Goal: Transaction & Acquisition: Purchase product/service

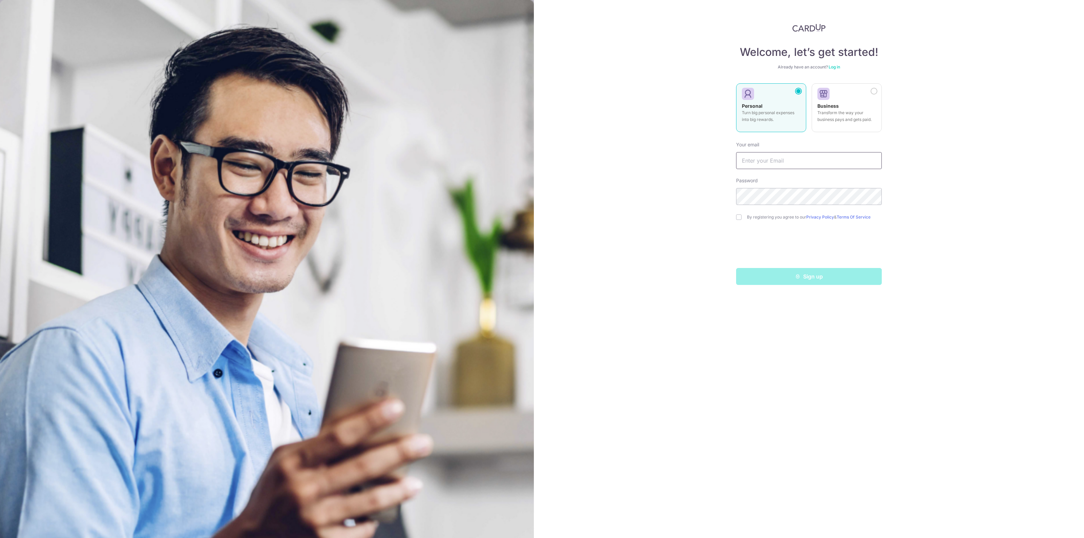
click at [800, 160] on input "text" at bounding box center [809, 160] width 146 height 17
type input "[EMAIL_ADDRESS][DOMAIN_NAME]"
click at [813, 281] on div "Sign up" at bounding box center [809, 276] width 154 height 17
click at [606, 236] on div "Welcome, let’s get started! Already have an account? Log in Personal Turn big p…" at bounding box center [809, 269] width 550 height 538
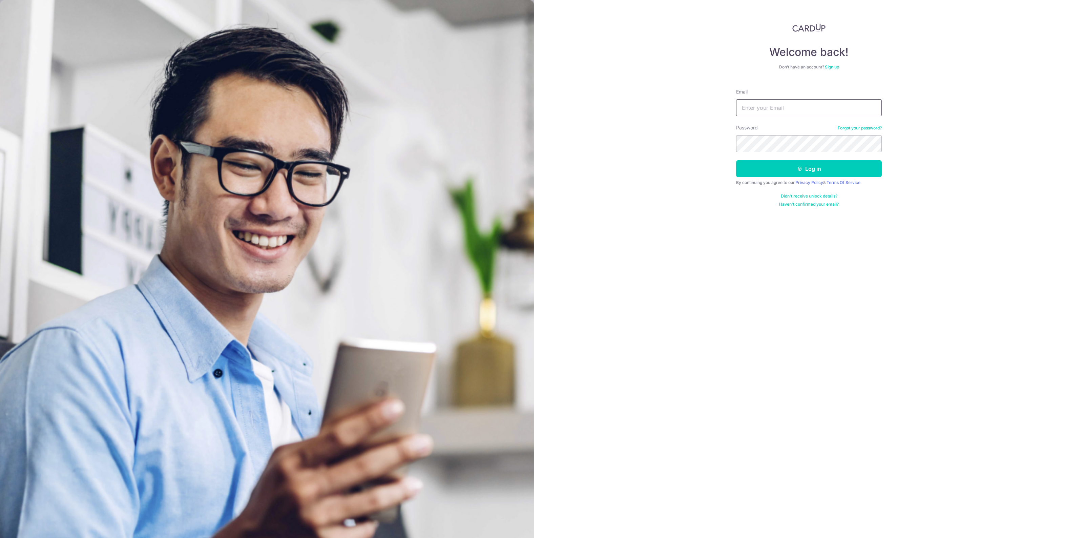
drag, startPoint x: 763, startPoint y: 104, endPoint x: 756, endPoint y: 113, distance: 11.5
click at [763, 104] on input "Email" at bounding box center [809, 107] width 146 height 17
type input "gonigle@gmail.com"
click at [827, 171] on button "Log in" at bounding box center [809, 168] width 146 height 17
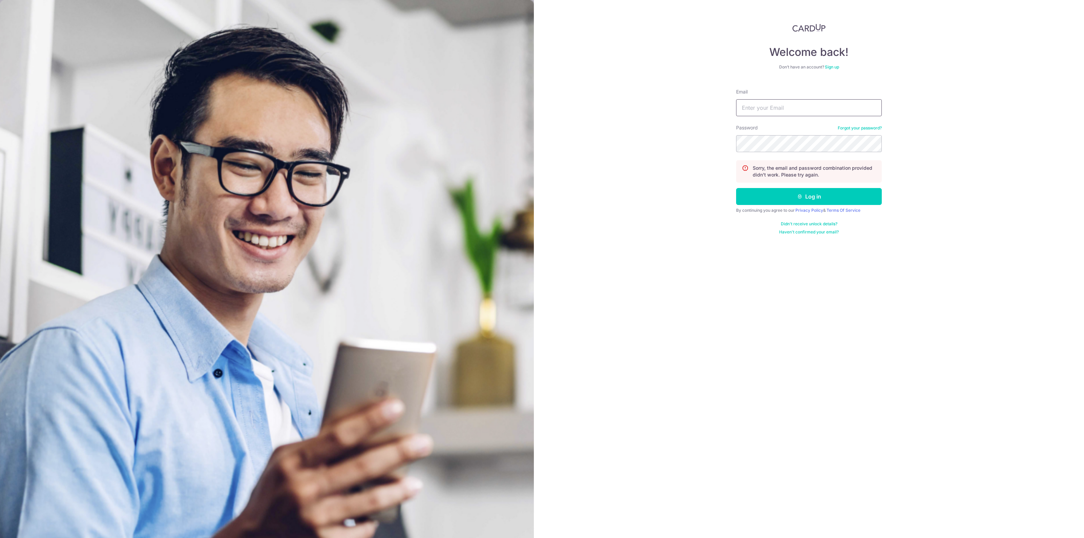
click at [784, 106] on input "Email" at bounding box center [809, 107] width 146 height 17
type input "[EMAIL_ADDRESS][DOMAIN_NAME]"
click at [805, 199] on button "Log in" at bounding box center [809, 196] width 146 height 17
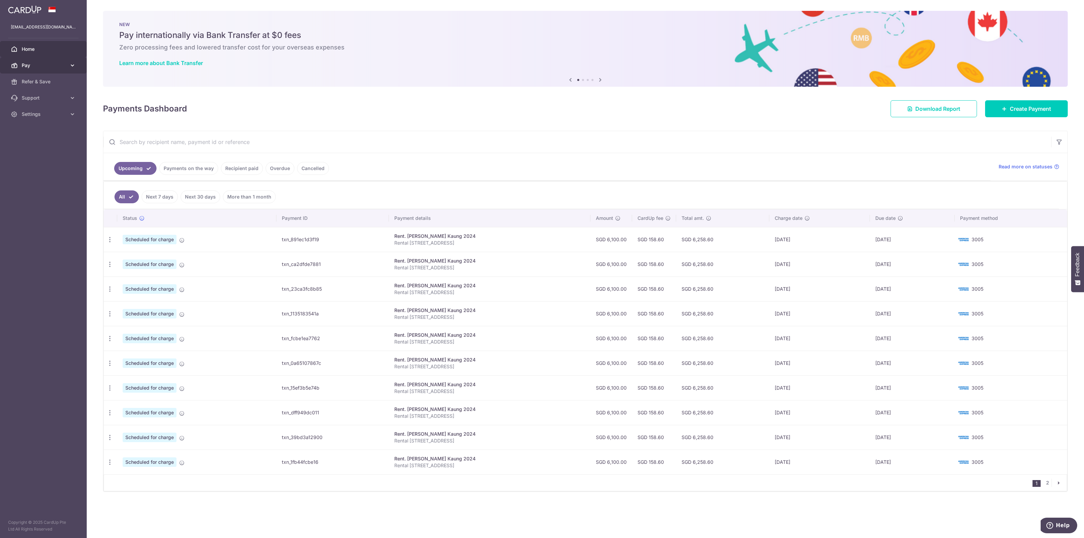
click at [33, 65] on span "Pay" at bounding box center [44, 65] width 45 height 7
click at [33, 82] on span "Payments" at bounding box center [44, 81] width 45 height 7
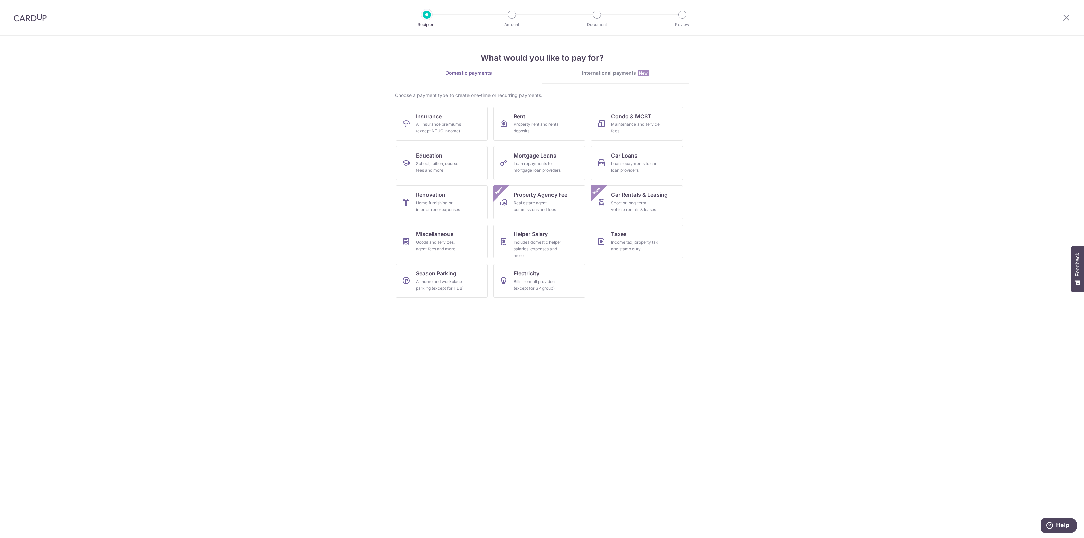
click at [35, 17] on img at bounding box center [30, 18] width 33 height 8
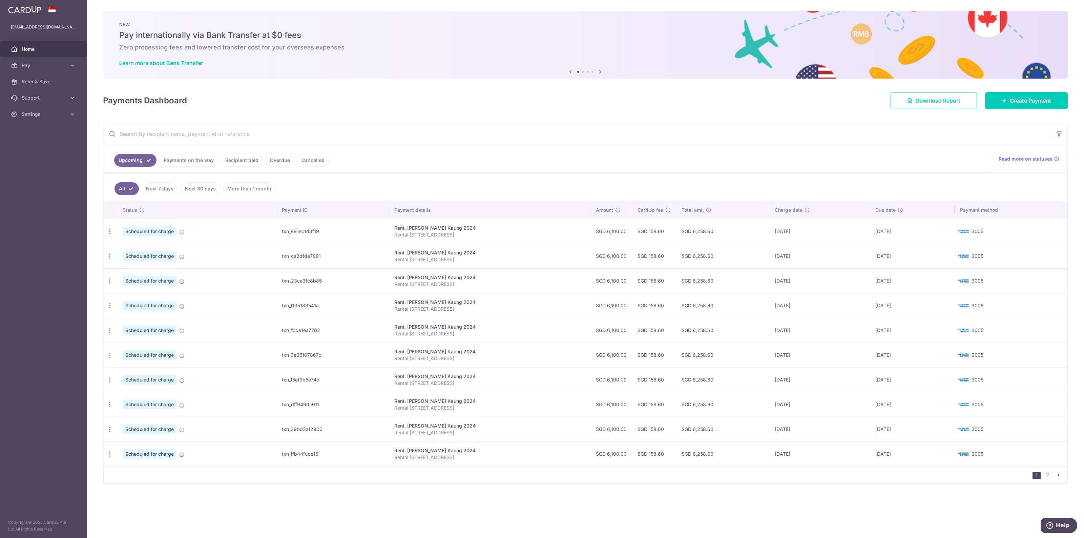
click at [200, 161] on link "Payments on the way" at bounding box center [188, 160] width 59 height 13
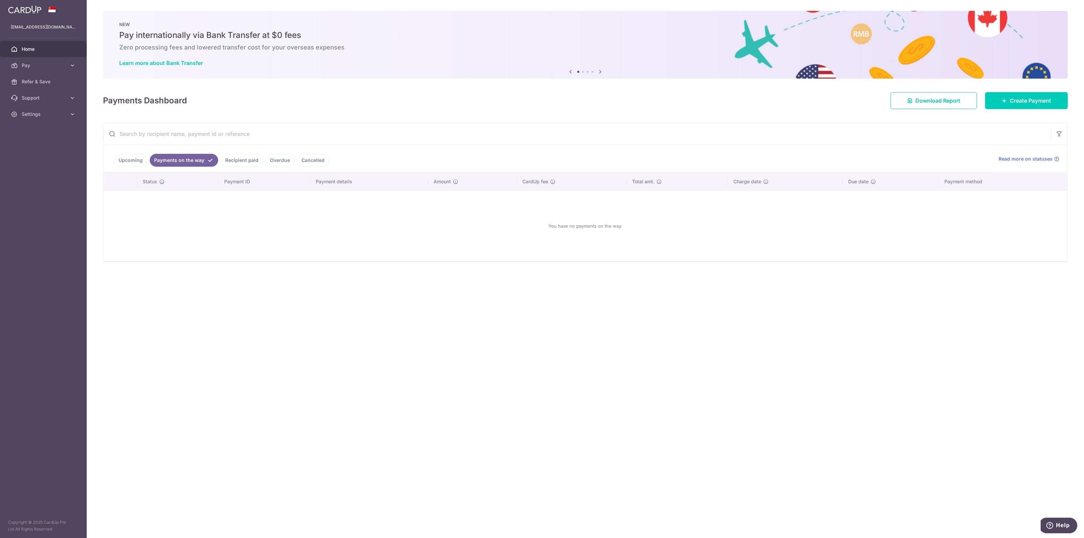
click at [126, 161] on link "Upcoming" at bounding box center [130, 160] width 33 height 13
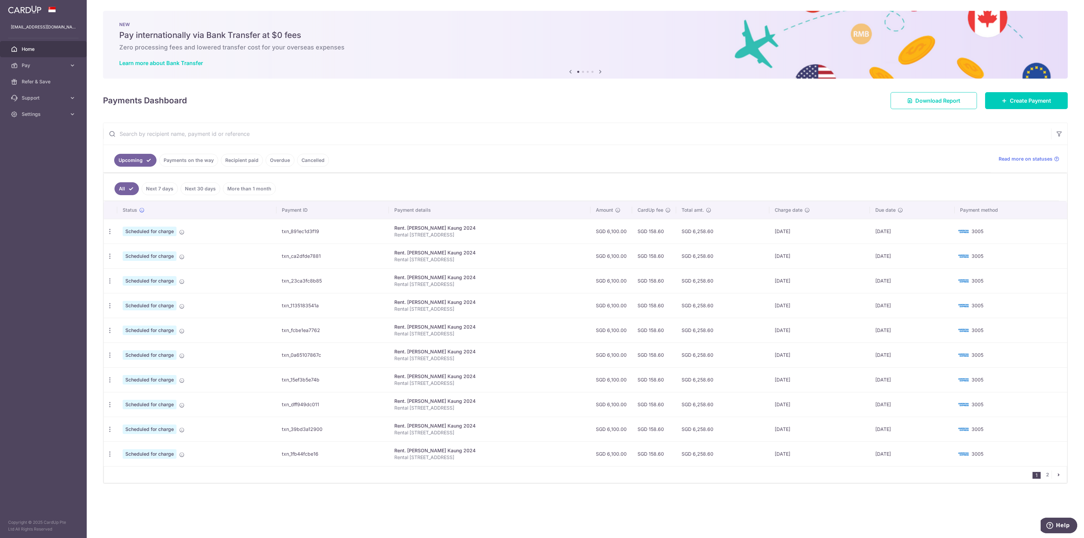
click at [31, 50] on span "Home" at bounding box center [44, 49] width 45 height 7
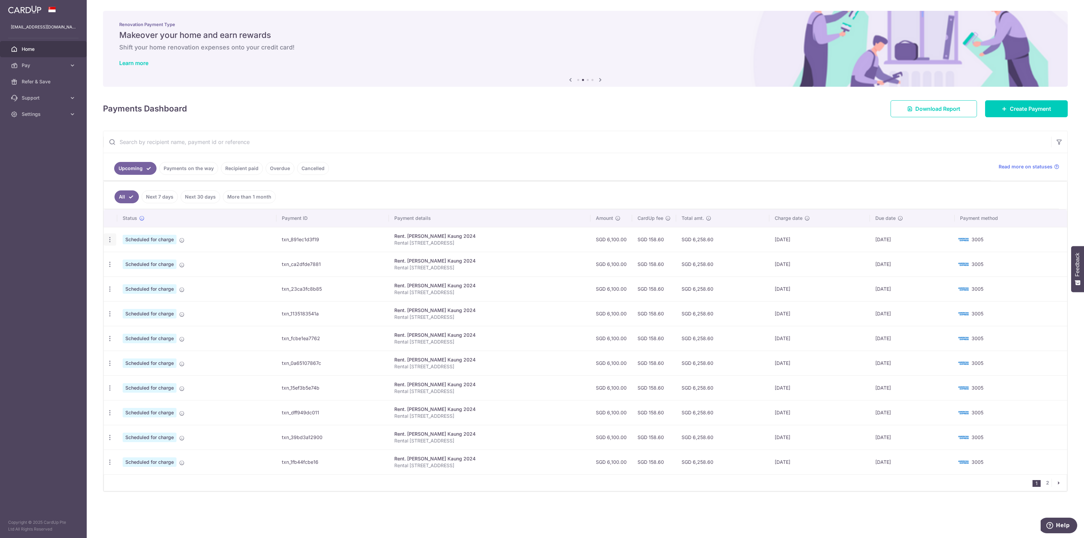
click at [109, 241] on icon "button" at bounding box center [109, 239] width 7 height 7
click at [146, 257] on span "Update payment" at bounding box center [146, 258] width 46 height 8
radio input "true"
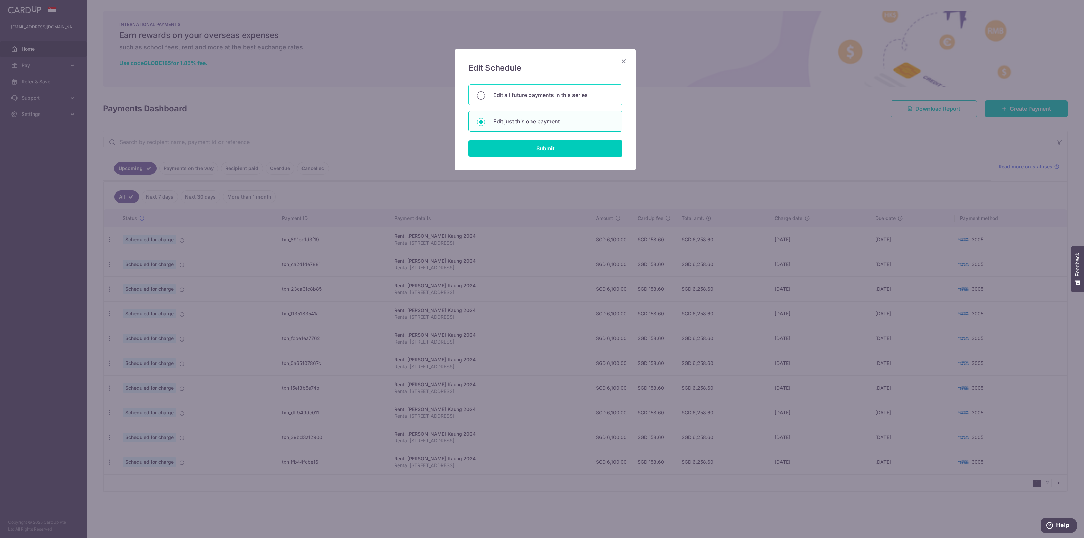
click at [482, 95] on input "Edit all future payments in this series" at bounding box center [481, 95] width 8 height 8
radio input "true"
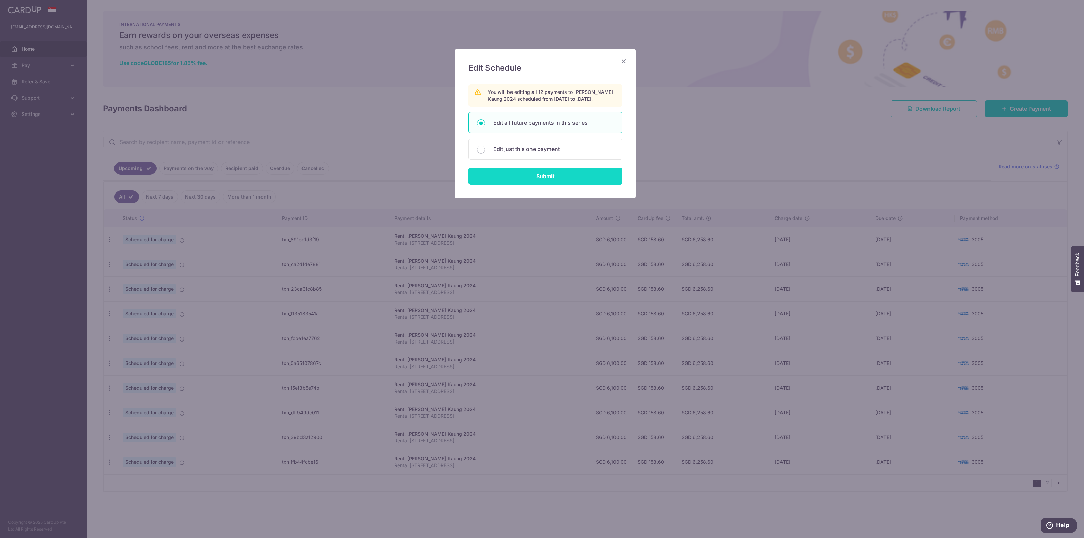
click at [532, 178] on input "Submit" at bounding box center [546, 176] width 154 height 17
radio input "true"
type input "6,100.00"
type input "Rental 31 Mount Sinai Rise"
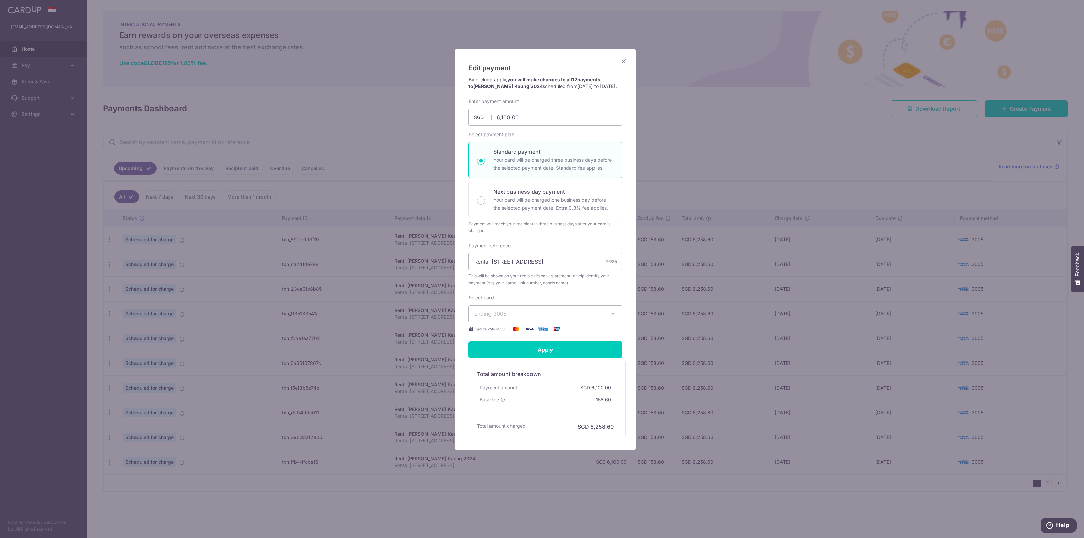
click at [528, 318] on span "ending 3005" at bounding box center [539, 314] width 130 height 8
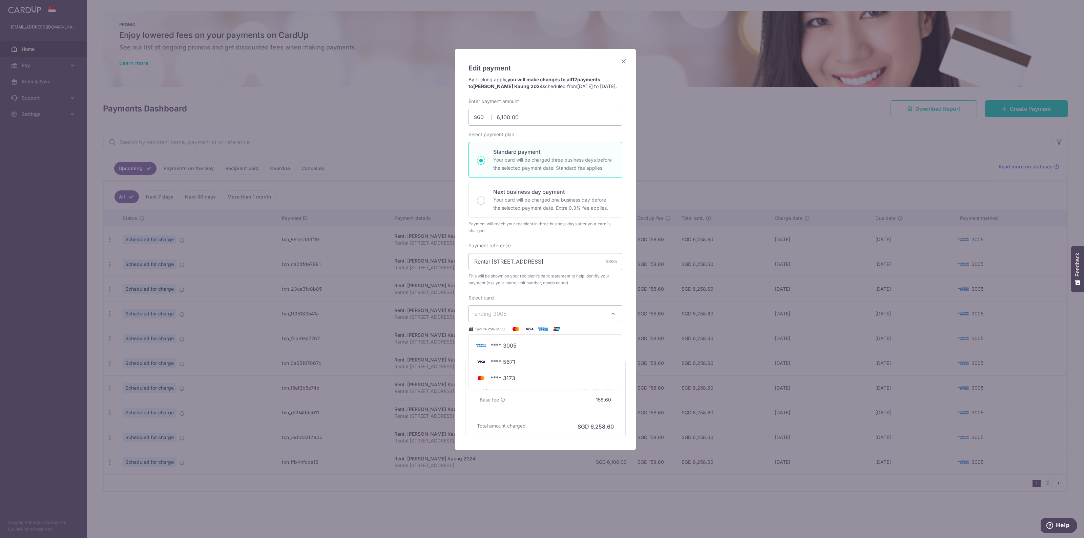
click at [463, 400] on div "Edit payment By clicking apply, you will make changes to all 12 payments to Mya…" at bounding box center [545, 249] width 181 height 401
click at [615, 317] on icon "button" at bounding box center [613, 313] width 7 height 7
click at [46, 192] on div "Edit payment By clicking apply, you will make changes to all 12 payments to Mya…" at bounding box center [542, 269] width 1084 height 538
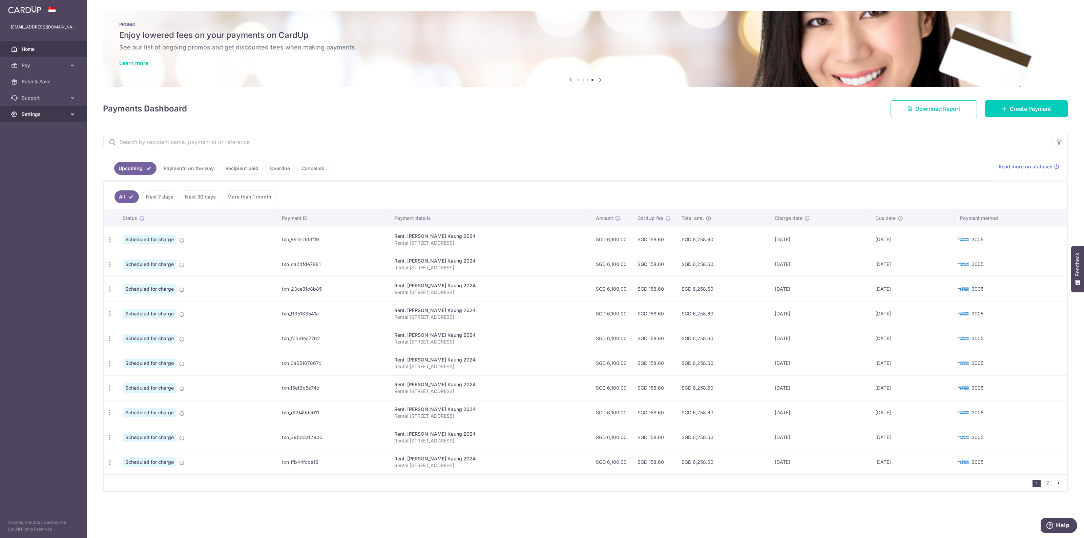
click at [39, 114] on span "Settings" at bounding box center [44, 114] width 45 height 7
click at [38, 126] on link "Account" at bounding box center [43, 130] width 87 height 16
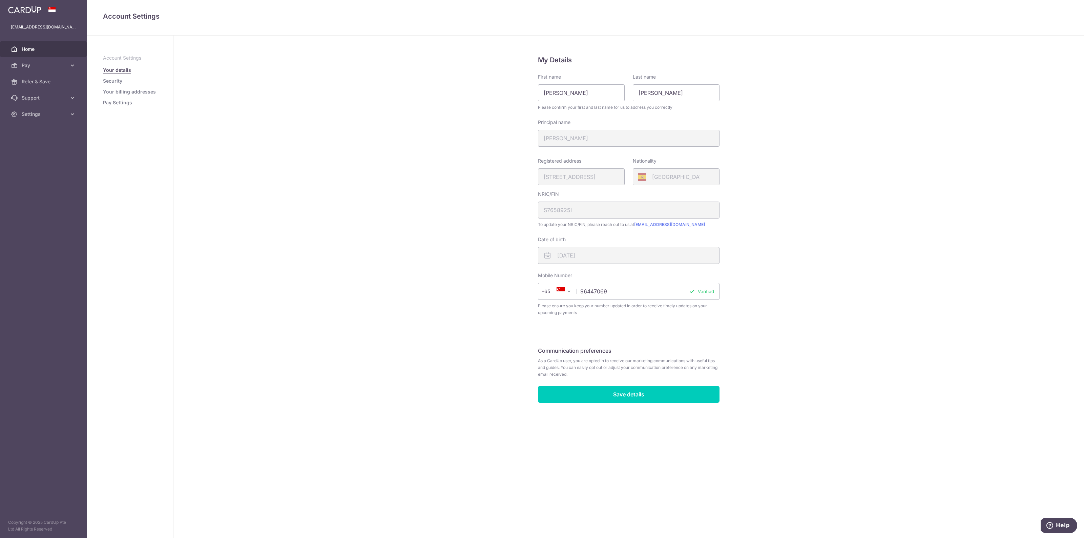
click at [31, 48] on span "Home" at bounding box center [44, 49] width 45 height 7
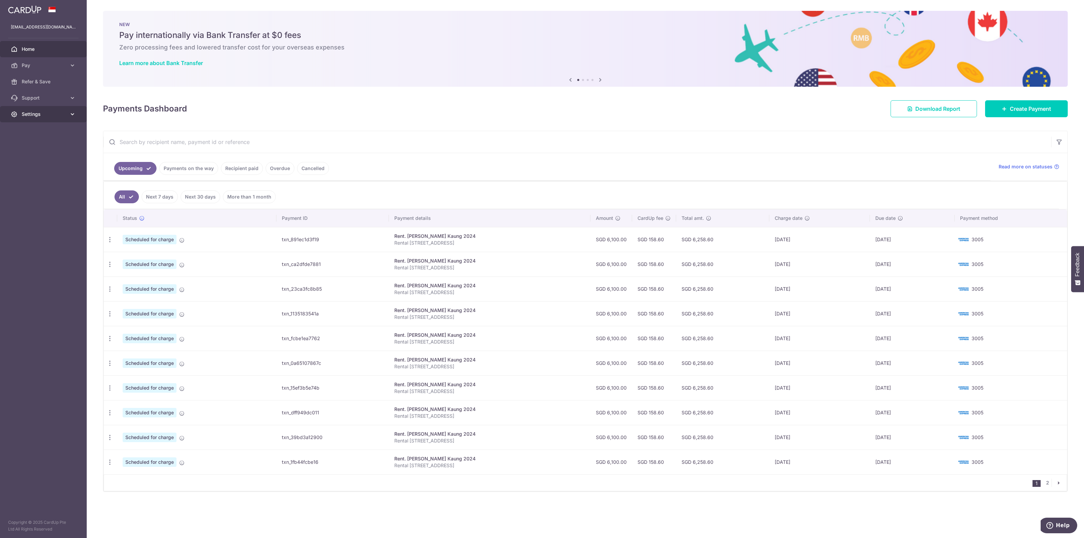
click at [36, 115] on span "Settings" at bounding box center [44, 114] width 45 height 7
click at [36, 114] on span "Settings" at bounding box center [44, 114] width 45 height 7
click at [32, 129] on span "Account" at bounding box center [44, 130] width 45 height 7
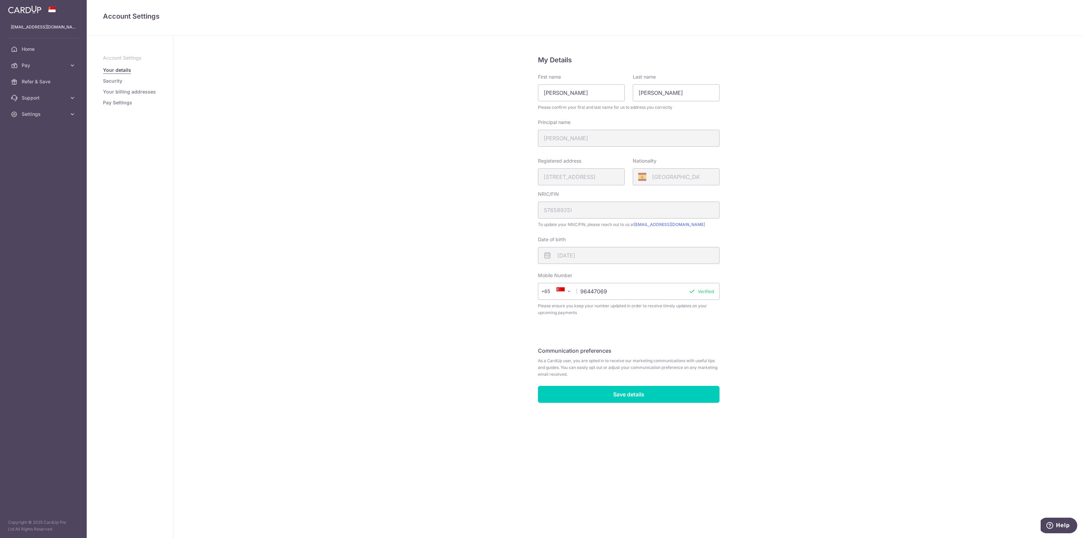
click at [116, 104] on link "Pay Settings" at bounding box center [117, 102] width 29 height 7
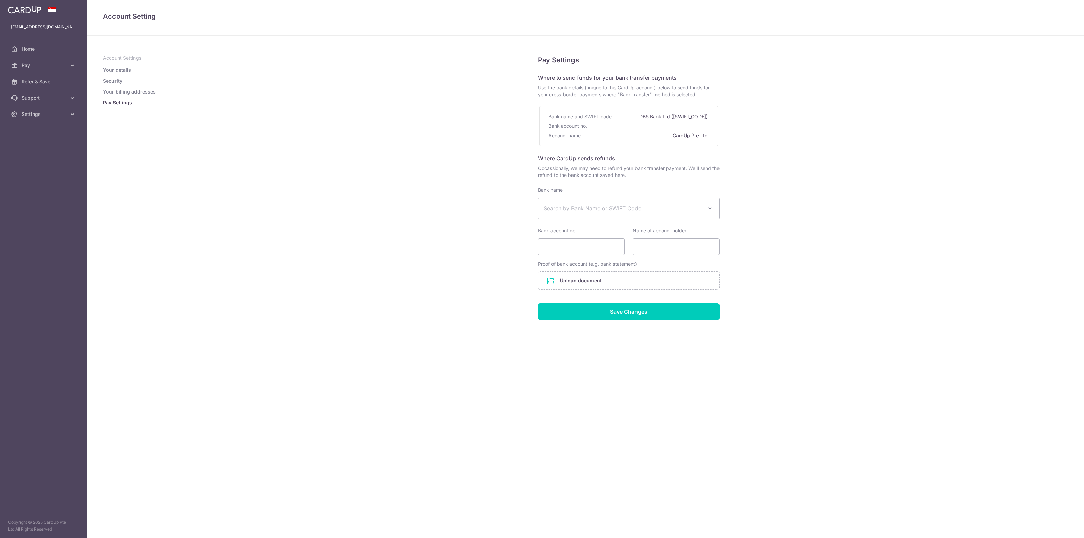
select select
click at [114, 91] on link "Your billing addresses" at bounding box center [129, 91] width 53 height 7
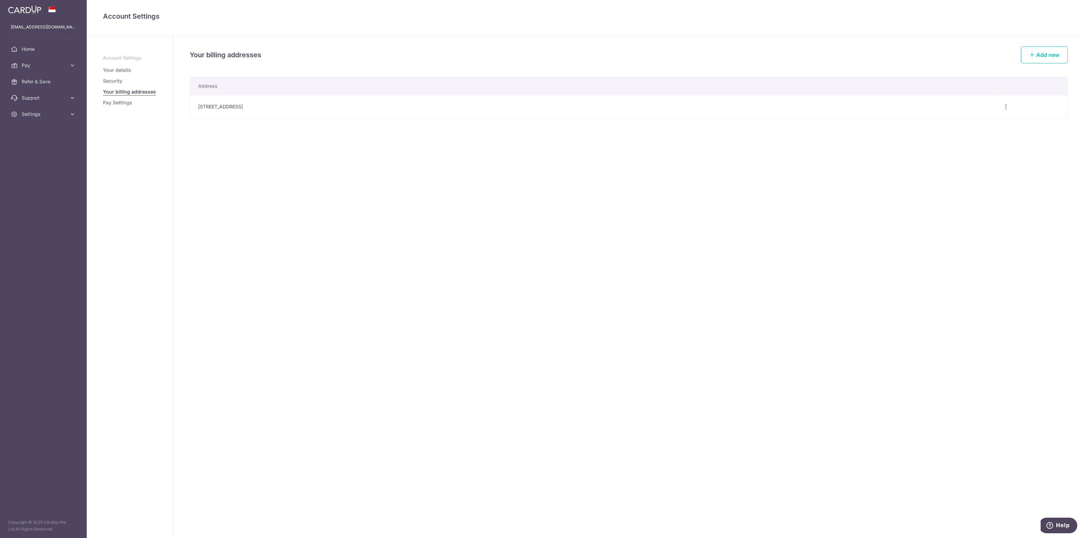
click at [116, 77] on ul "Account Settings Your details Security Your billing addresses Pay Settings" at bounding box center [130, 81] width 54 height 52
click at [119, 81] on link "Security" at bounding box center [112, 81] width 19 height 7
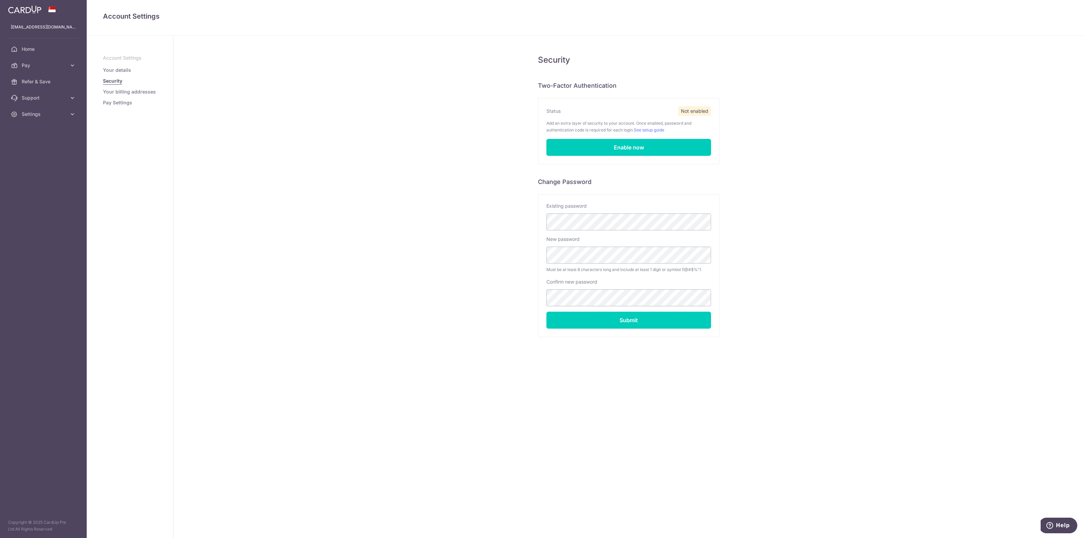
click at [126, 69] on link "Your details" at bounding box center [117, 70] width 28 height 7
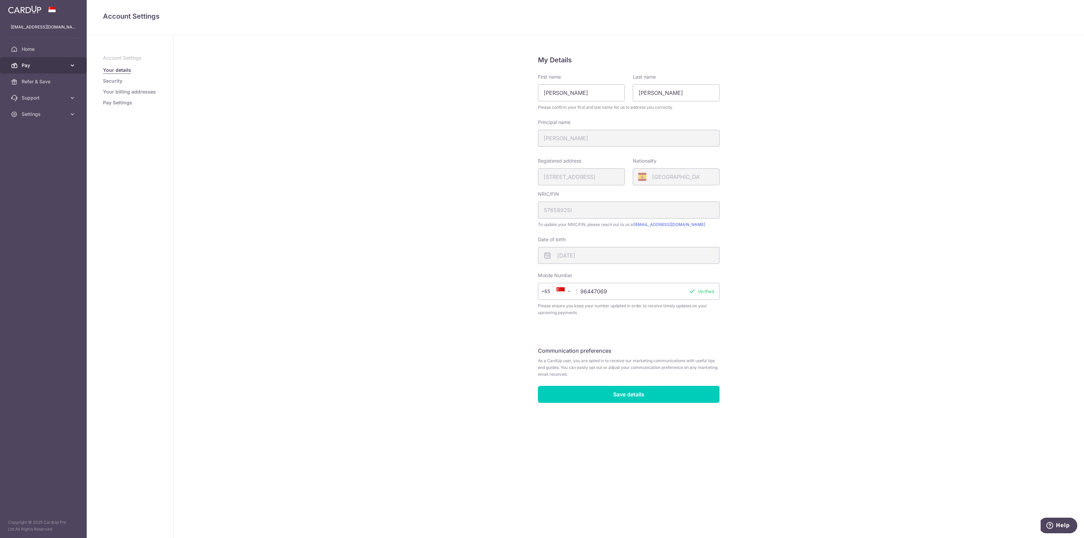
click at [32, 64] on span "Pay" at bounding box center [44, 65] width 45 height 7
click at [32, 114] on span "Cards" at bounding box center [44, 114] width 45 height 7
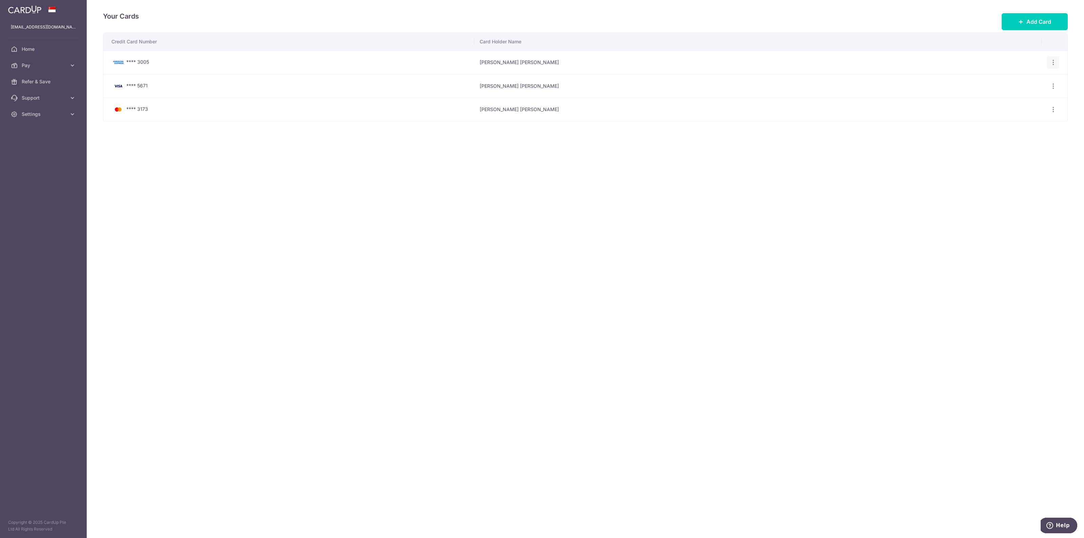
click at [1056, 63] on icon "button" at bounding box center [1053, 62] width 7 height 7
click at [1026, 80] on span "View/Edit" at bounding box center [1031, 81] width 46 height 8
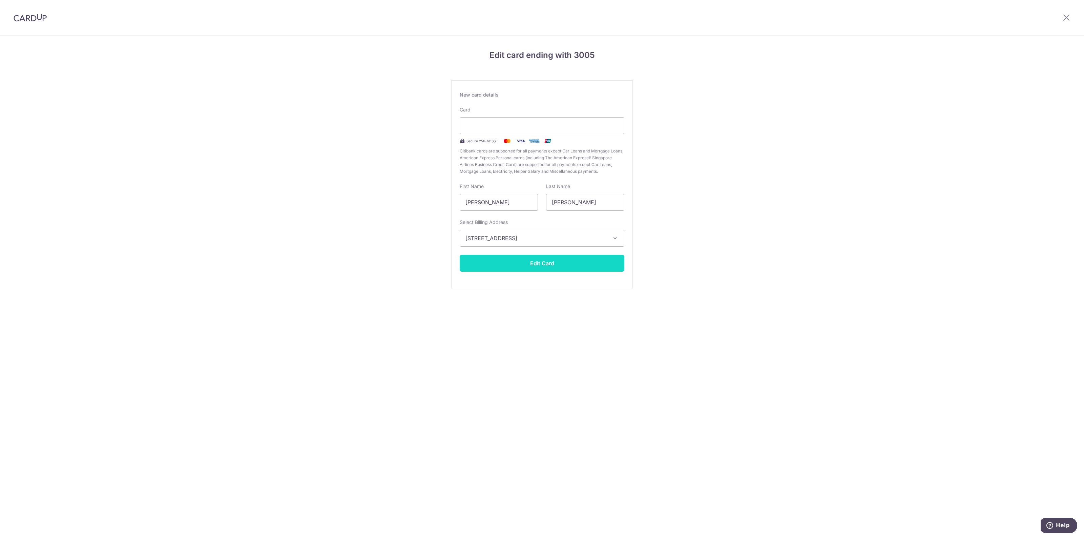
click at [554, 263] on button "Edit Card" at bounding box center [542, 263] width 165 height 17
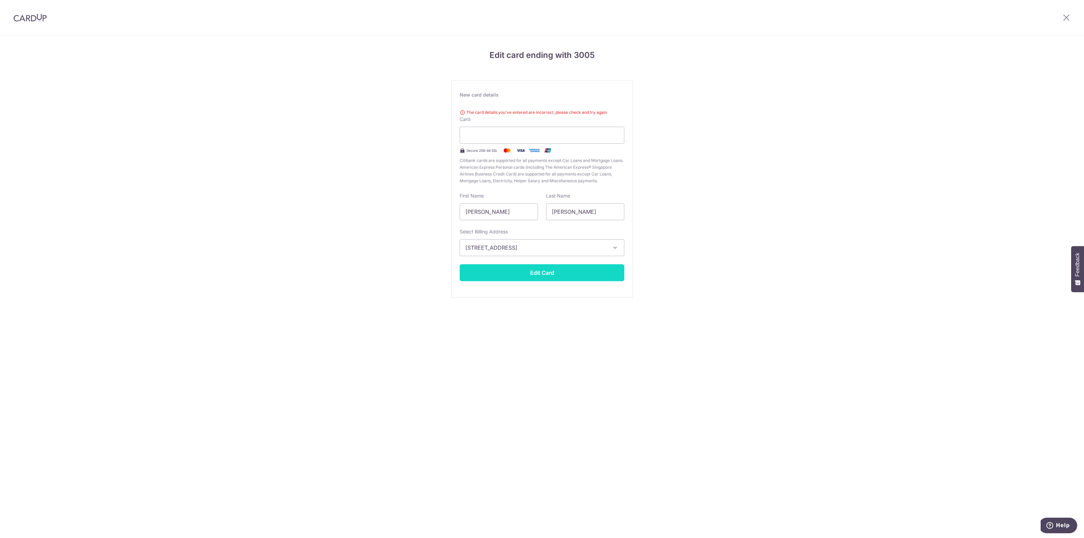
click at [556, 267] on button "Edit Card" at bounding box center [542, 272] width 165 height 17
click at [1065, 18] on icon at bounding box center [1067, 17] width 8 height 8
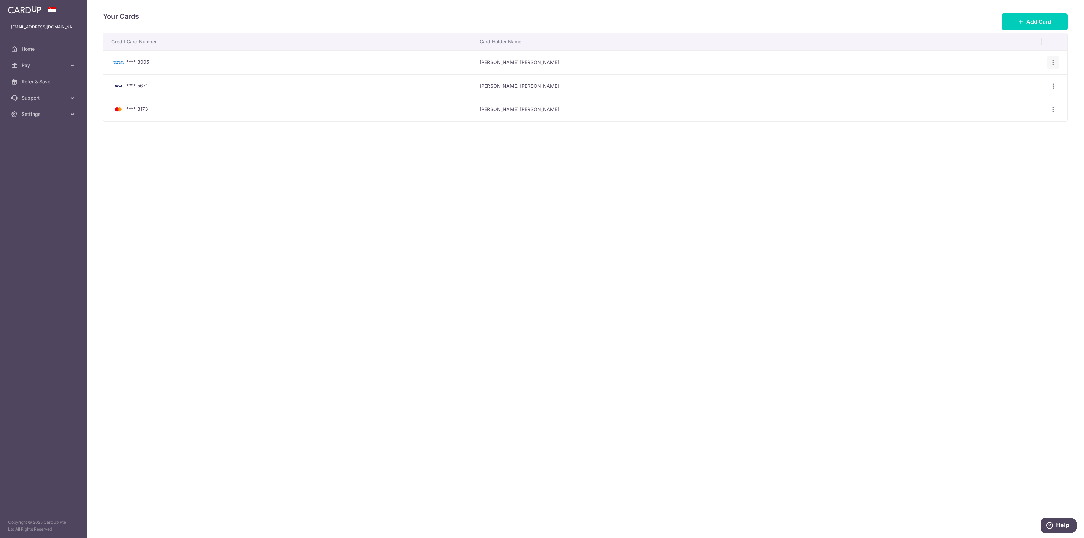
click at [1051, 62] on icon "button" at bounding box center [1053, 62] width 7 height 7
click at [1020, 97] on span "Delete" at bounding box center [1031, 98] width 46 height 8
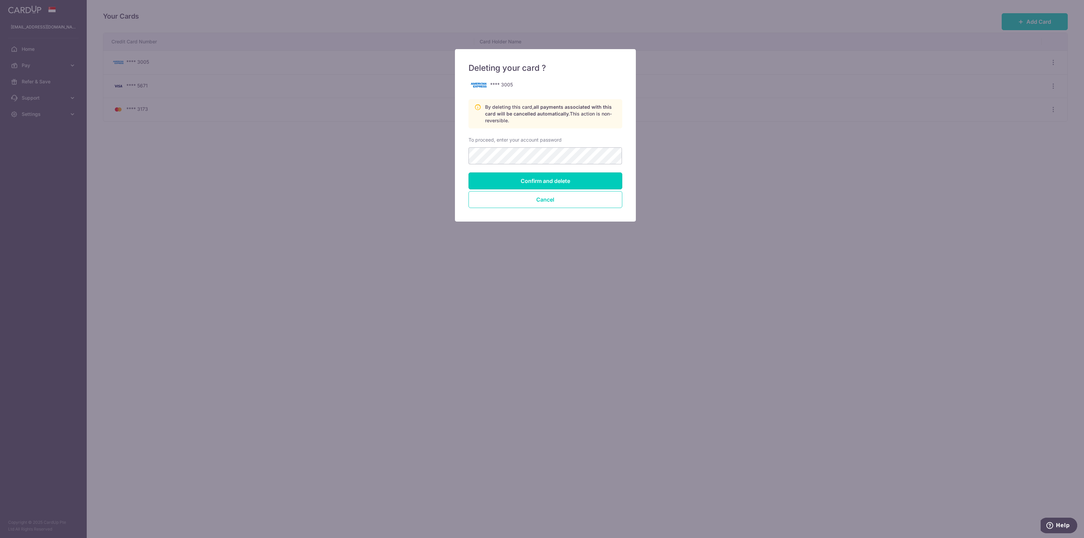
click at [551, 180] on input "Confirm and delete" at bounding box center [546, 180] width 154 height 17
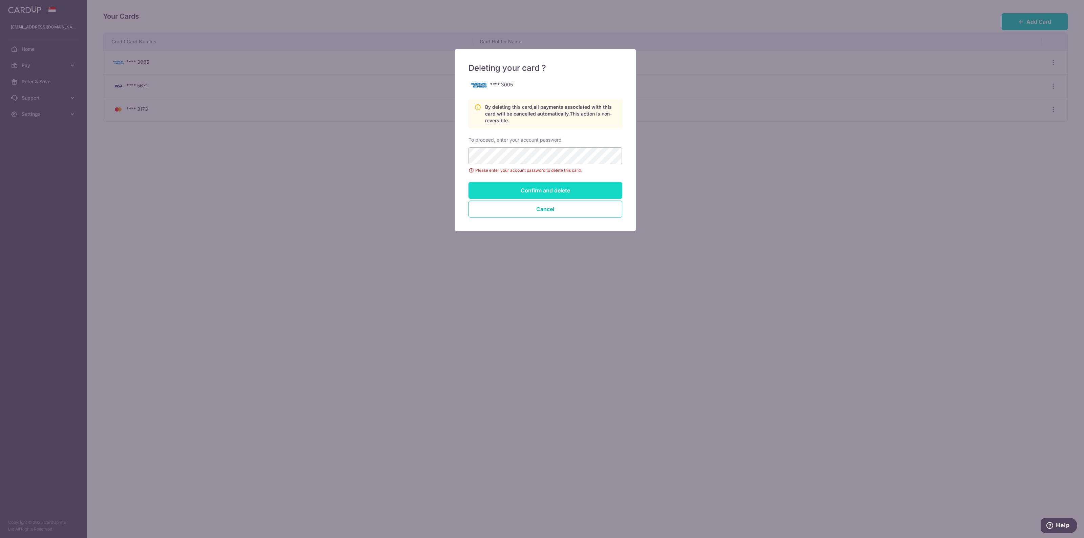
click at [548, 190] on input "Confirm and delete" at bounding box center [546, 190] width 154 height 17
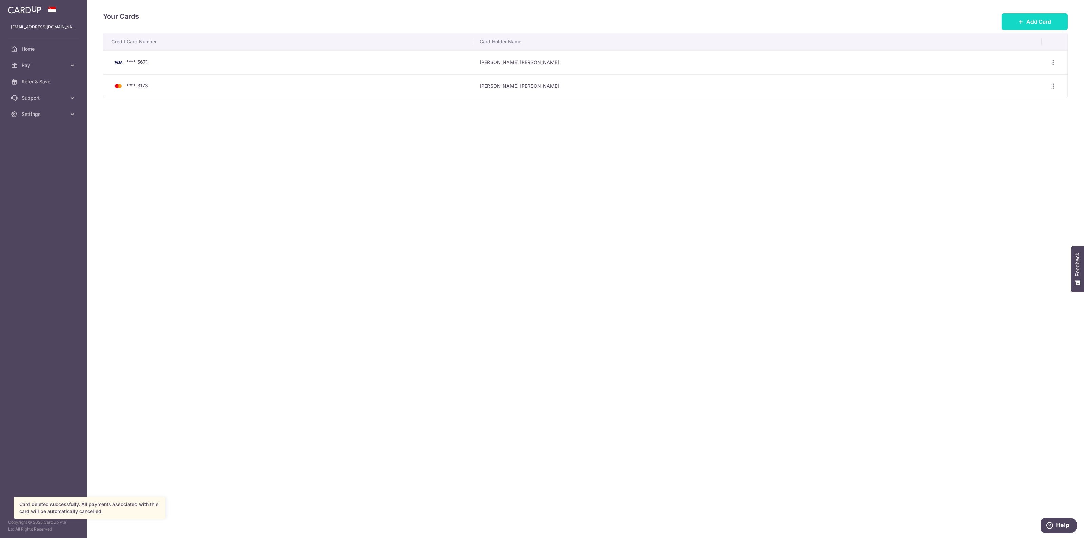
click at [1041, 17] on button "Add Card" at bounding box center [1035, 21] width 66 height 17
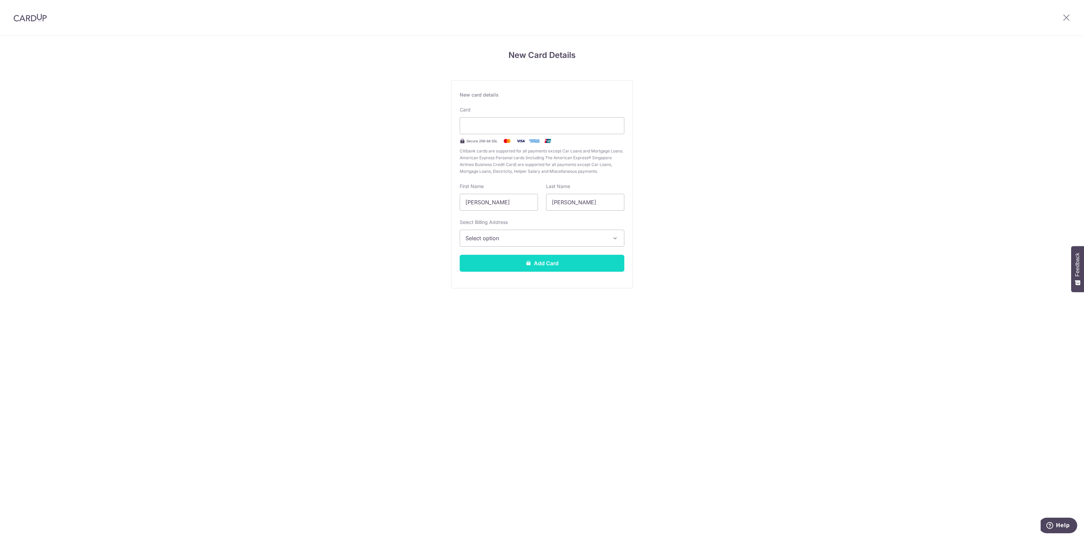
click at [556, 268] on button "Add Card" at bounding box center [542, 263] width 165 height 17
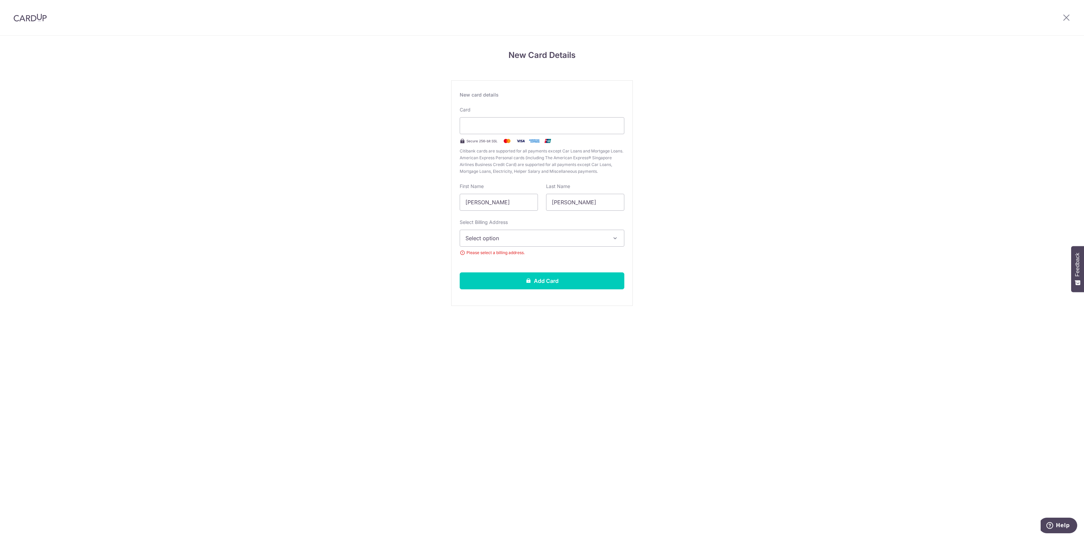
click at [518, 240] on span "Select option" at bounding box center [536, 238] width 141 height 8
click at [494, 281] on link "[STREET_ADDRESS]" at bounding box center [542, 287] width 164 height 16
click at [494, 281] on button "Add Card" at bounding box center [542, 280] width 165 height 17
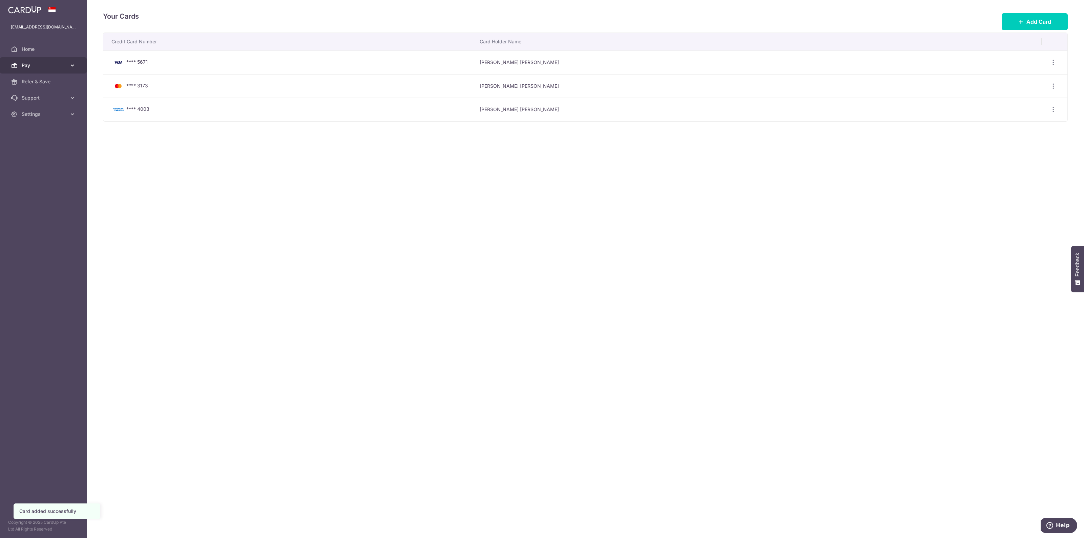
click at [71, 62] on icon at bounding box center [72, 65] width 7 height 7
click at [35, 83] on span "Payments" at bounding box center [44, 81] width 45 height 7
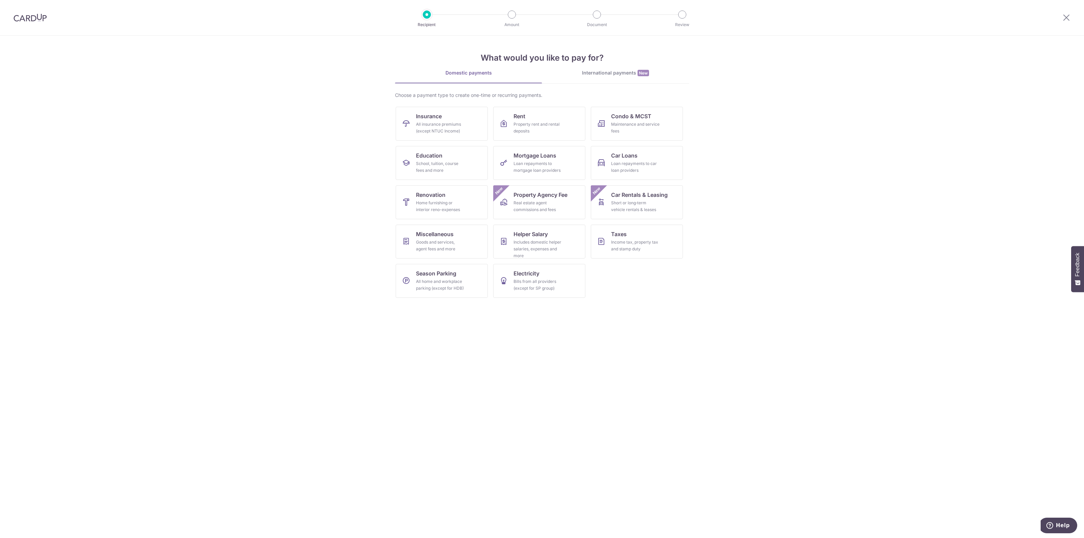
click at [31, 15] on img at bounding box center [30, 18] width 33 height 8
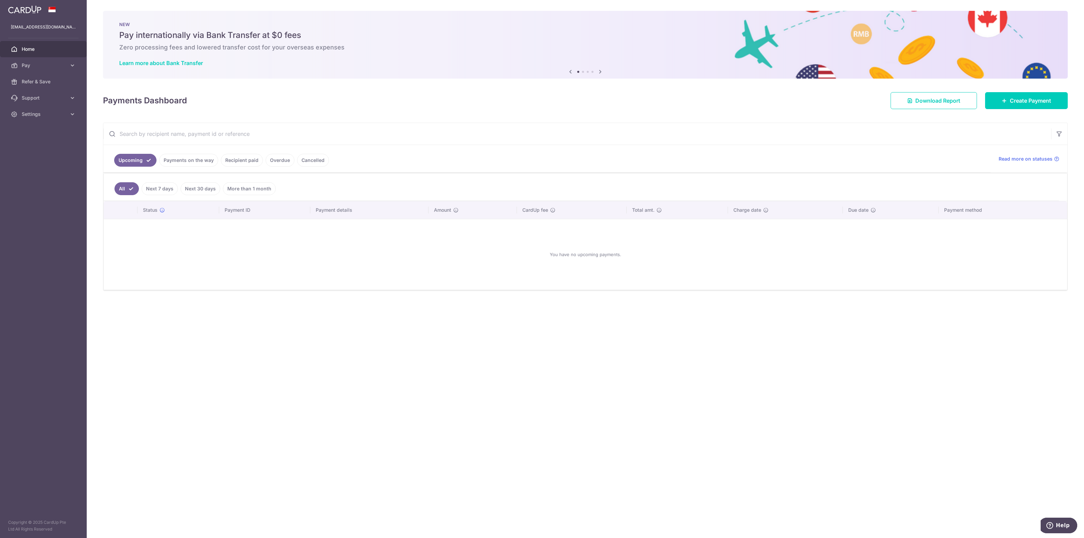
click at [29, 45] on link "Home" at bounding box center [43, 49] width 87 height 16
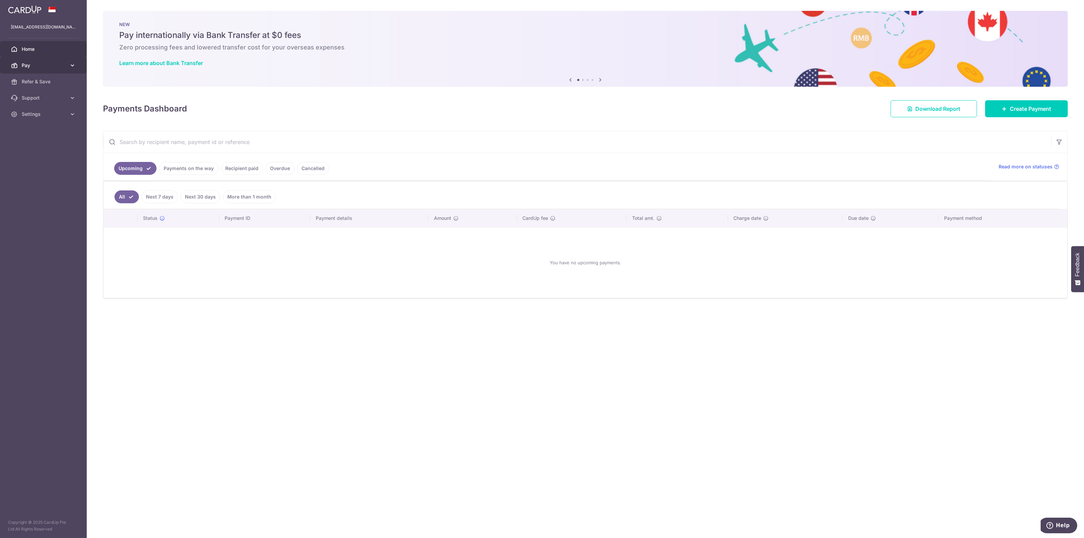
click at [74, 65] on icon at bounding box center [72, 65] width 7 height 7
click at [917, 107] on span "Download Report" at bounding box center [938, 109] width 45 height 8
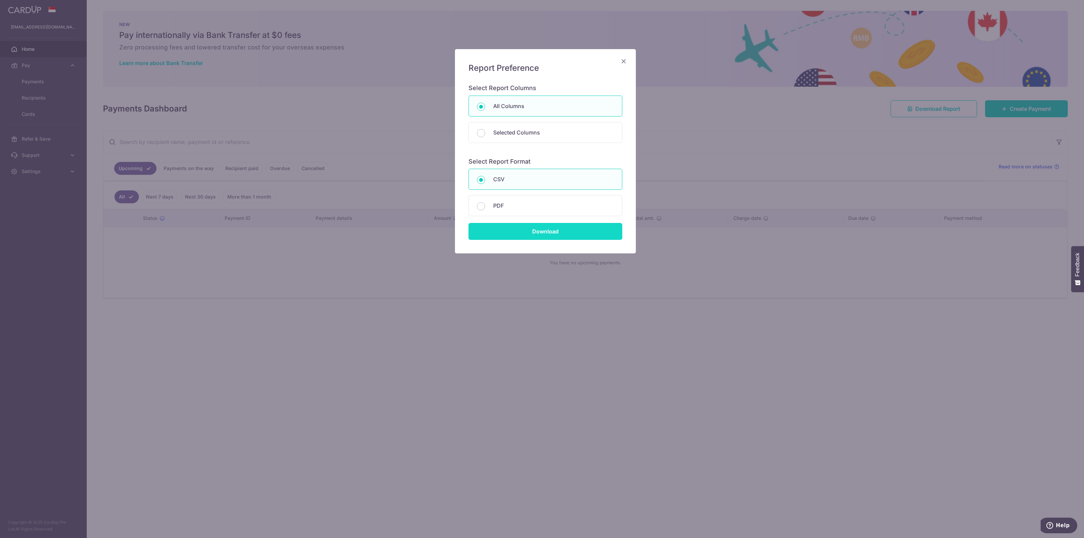
click at [523, 228] on input "Download" at bounding box center [546, 231] width 154 height 17
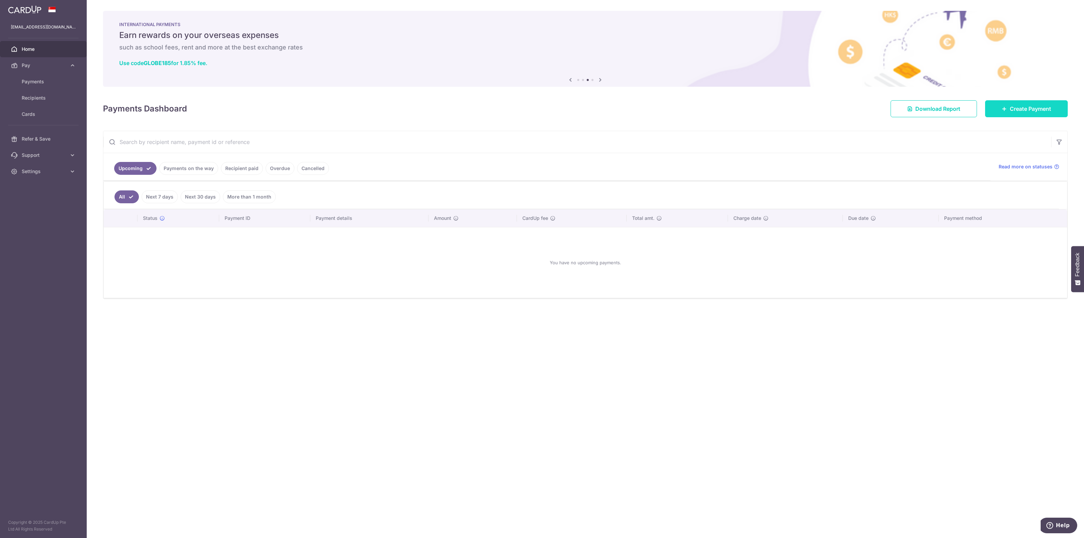
click at [1033, 107] on span "Create Payment" at bounding box center [1030, 109] width 41 height 8
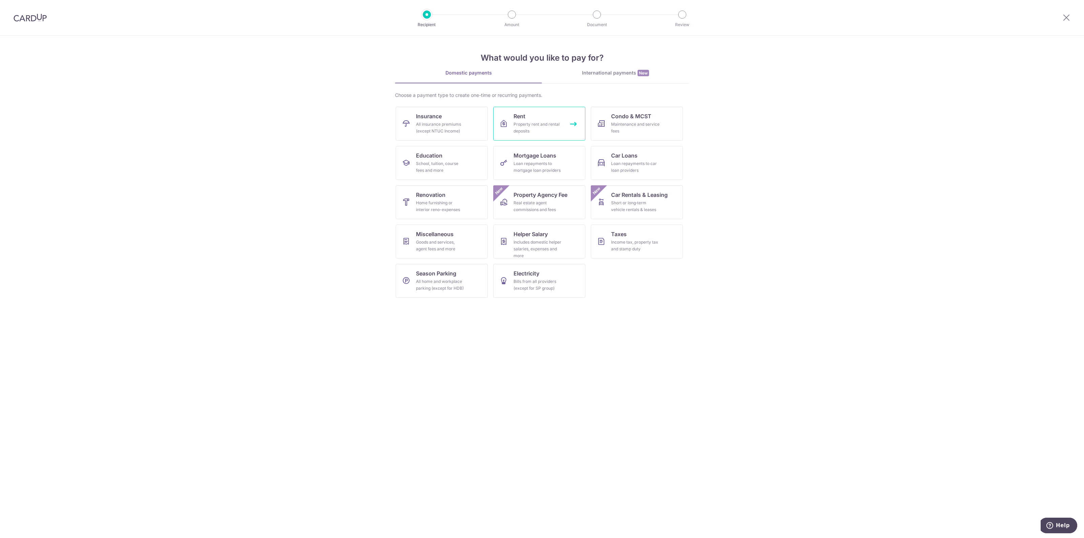
click at [527, 118] on link "Rent Property rent and rental deposits" at bounding box center [539, 124] width 92 height 34
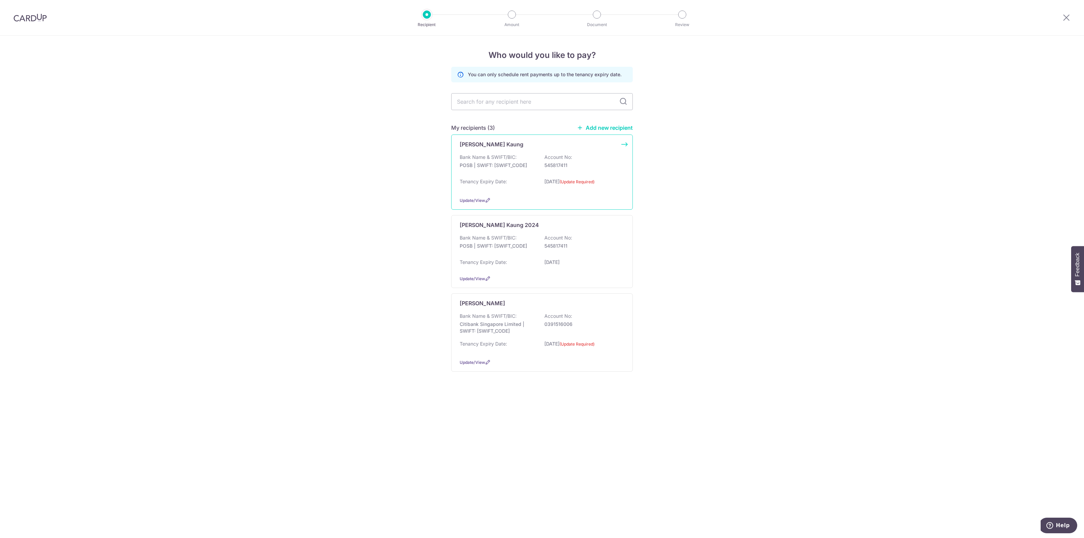
click at [558, 192] on div "[PERSON_NAME] Kaung Bank Name & SWIFT/BIC: POSB | SWIFT: [SWIFT_CODE] Account N…" at bounding box center [542, 172] width 182 height 75
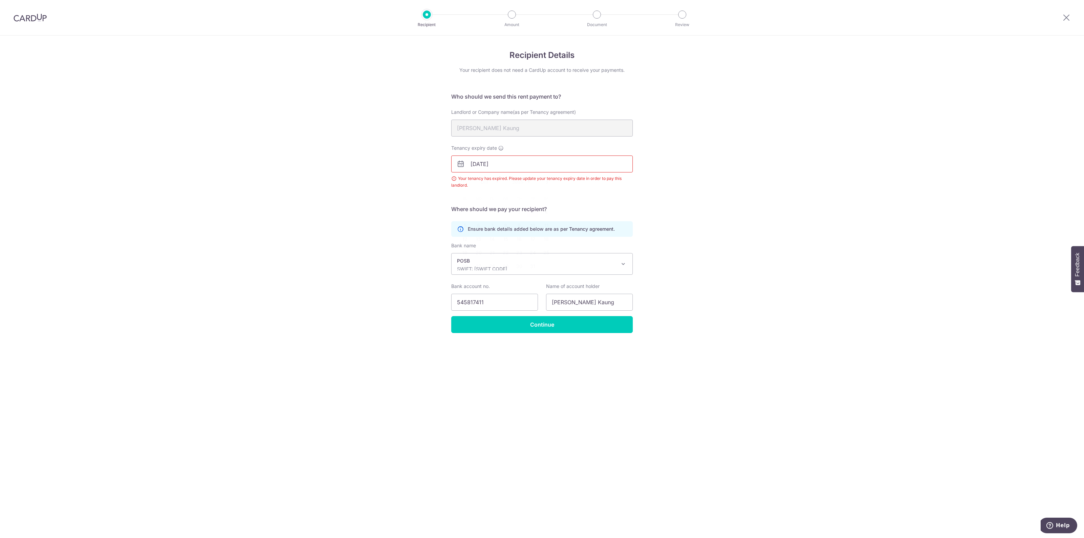
click at [526, 168] on input "[DATE]" at bounding box center [542, 164] width 182 height 17
click at [478, 254] on link "19" at bounding box center [478, 252] width 11 height 11
type input "[DATE]"
click at [551, 330] on input "Continue" at bounding box center [542, 324] width 182 height 17
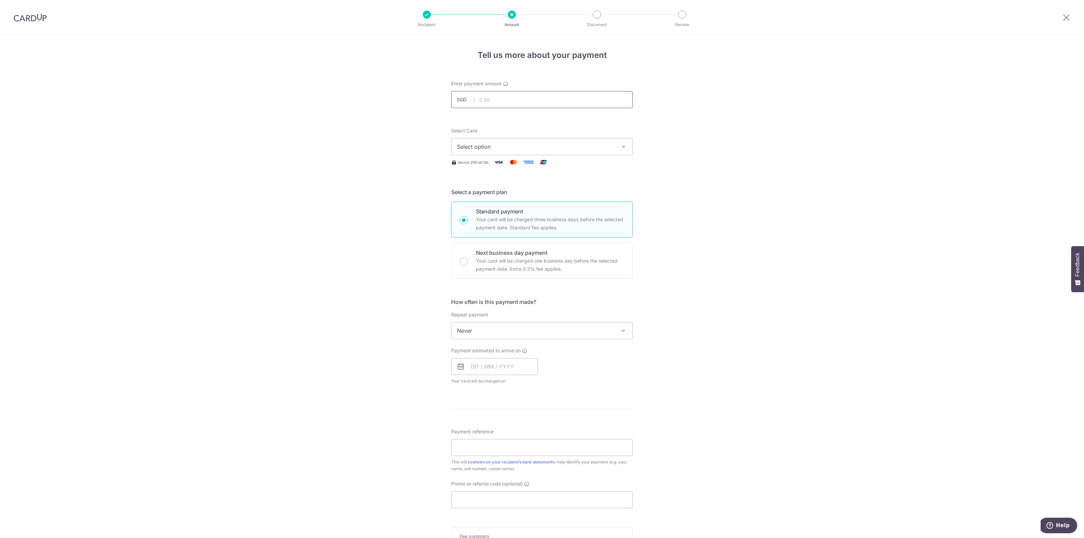
click at [497, 102] on input "text" at bounding box center [542, 99] width 182 height 17
type input "6,100.00"
click at [392, 152] on div "Tell us more about your payment Enter payment amount SGD 6,100.00 6100.00 Selec…" at bounding box center [542, 342] width 1084 height 613
click at [529, 143] on span "Select option" at bounding box center [536, 147] width 158 height 8
click at [493, 230] on span "**** 4003" at bounding box center [486, 228] width 26 height 8
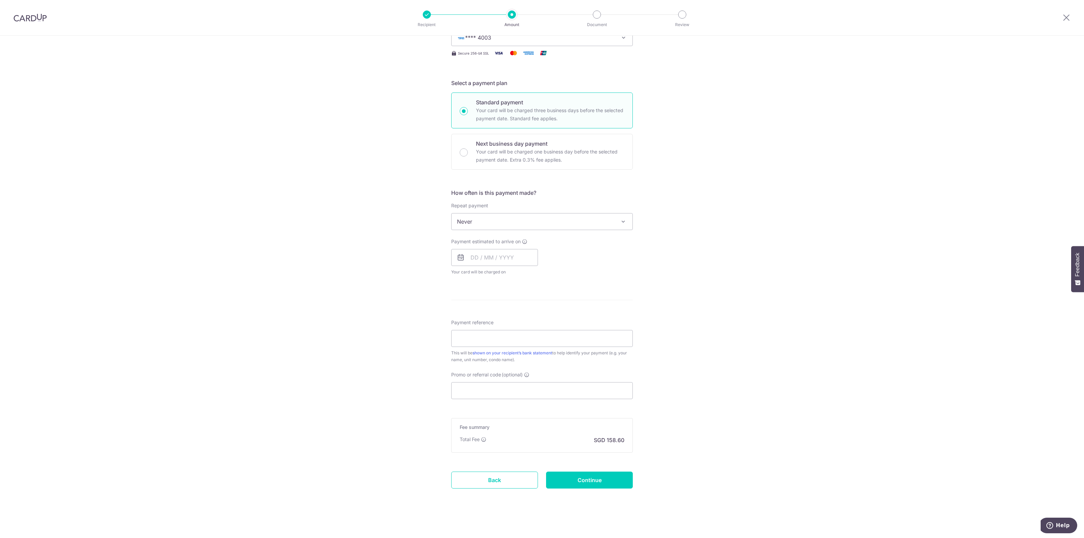
scroll to position [111, 0]
click at [494, 222] on span "Never" at bounding box center [542, 220] width 181 height 16
select select "3"
type input "19/10/2026"
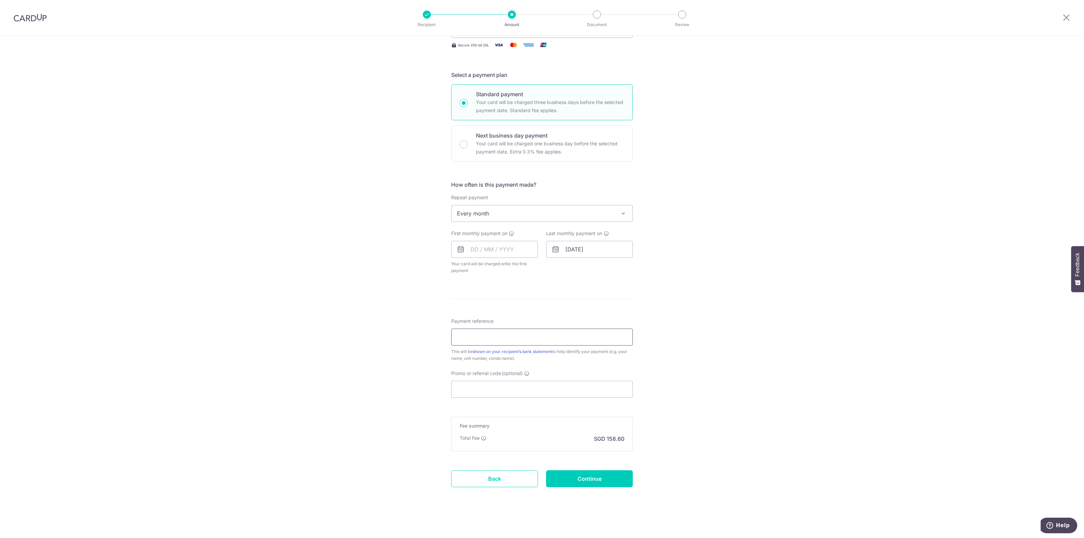
click at [478, 342] on input "Payment reference" at bounding box center [542, 337] width 182 height 17
type input "Rental 31 Mount Sinai Rise"
click at [584, 478] on input "Continue" at bounding box center [589, 478] width 87 height 17
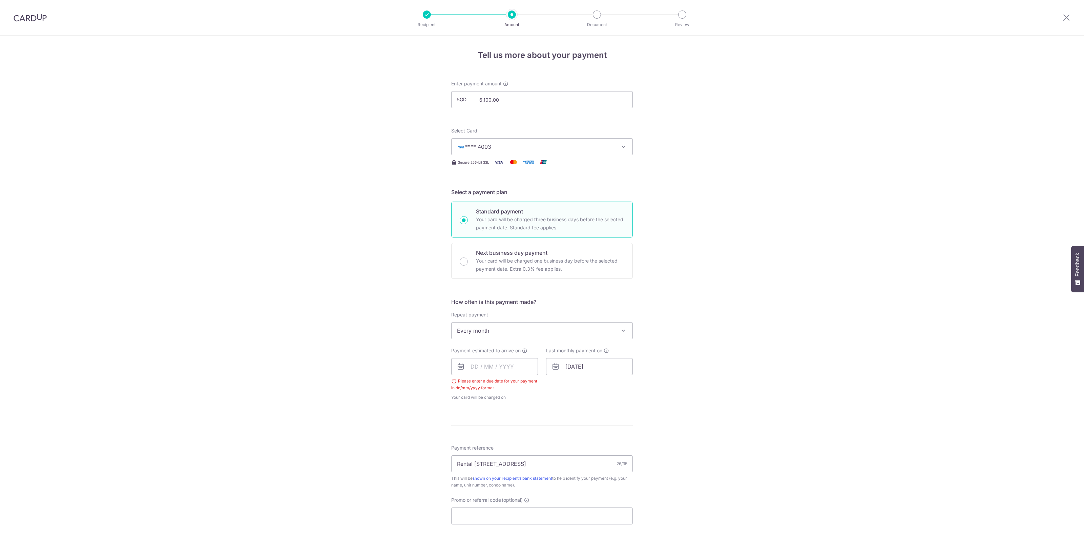
scroll to position [127, 0]
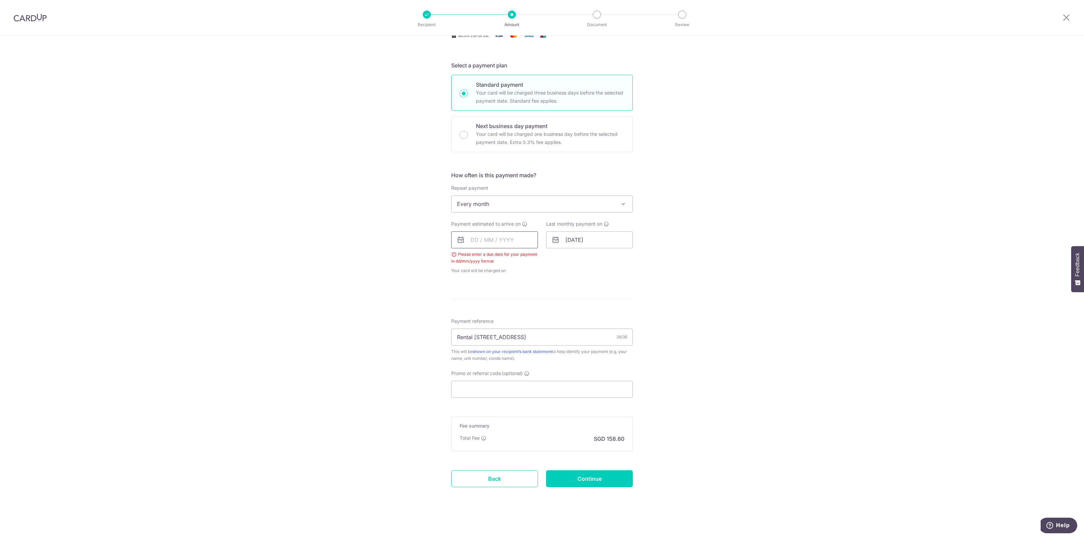
click at [469, 235] on input "text" at bounding box center [494, 239] width 87 height 17
click at [464, 326] on link "19" at bounding box center [465, 328] width 11 height 11
type input "[DATE]"
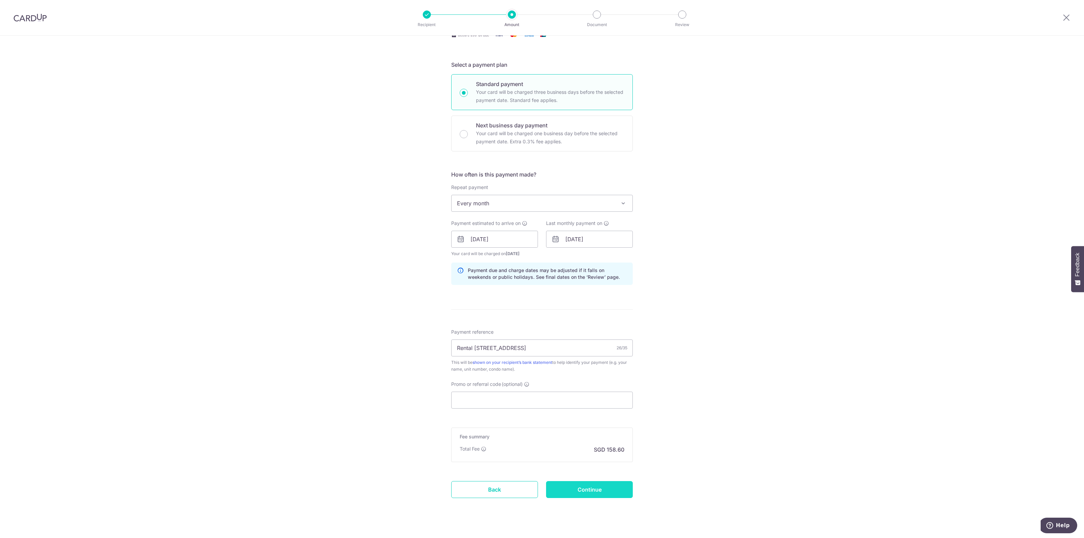
click at [597, 490] on input "Continue" at bounding box center [589, 489] width 87 height 17
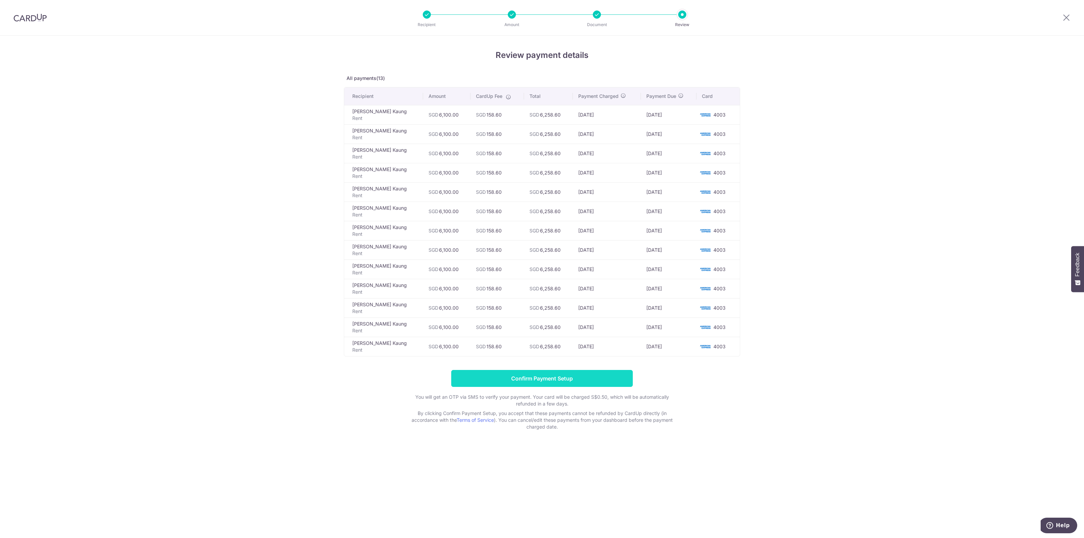
click at [556, 378] on input "Confirm Payment Setup" at bounding box center [542, 378] width 182 height 17
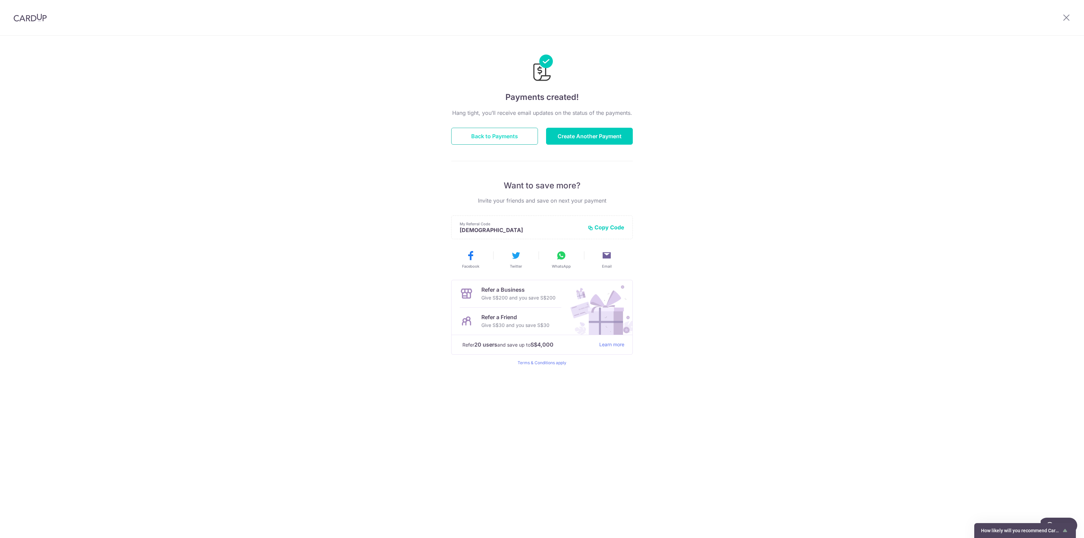
click at [488, 137] on button "Back to Payments" at bounding box center [494, 136] width 87 height 17
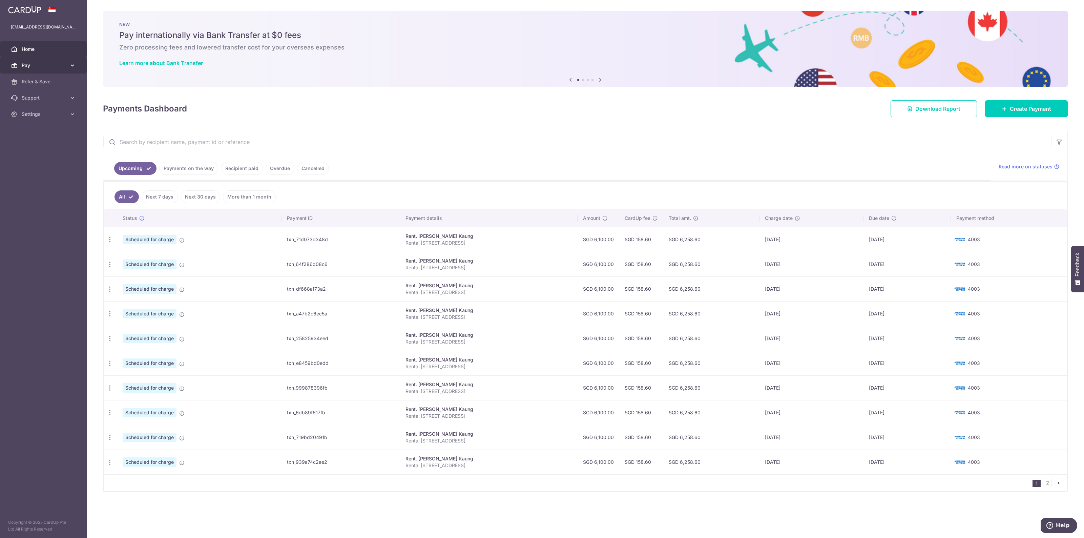
click at [73, 66] on icon at bounding box center [72, 65] width 7 height 7
click at [111, 240] on icon "button" at bounding box center [109, 239] width 7 height 7
click at [151, 257] on span "Update payment" at bounding box center [146, 258] width 46 height 8
radio input "true"
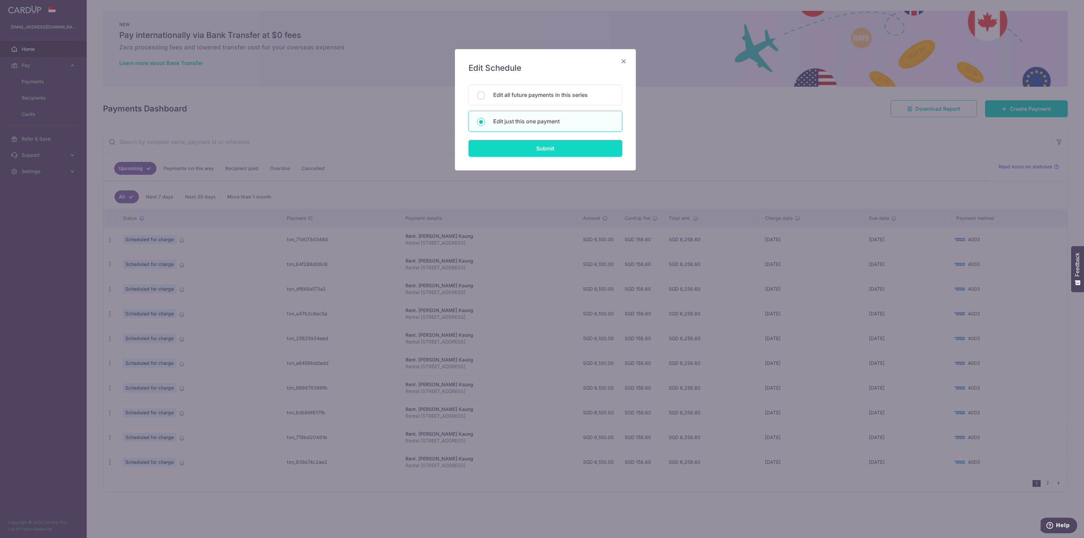
click at [513, 148] on input "Submit" at bounding box center [546, 148] width 154 height 17
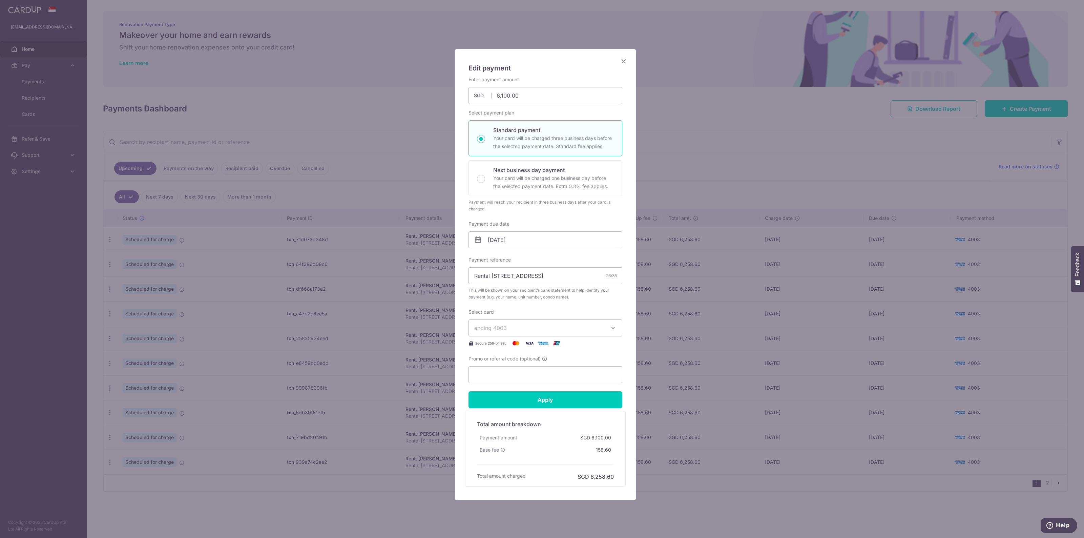
click at [620, 62] on icon "Close" at bounding box center [624, 61] width 8 height 8
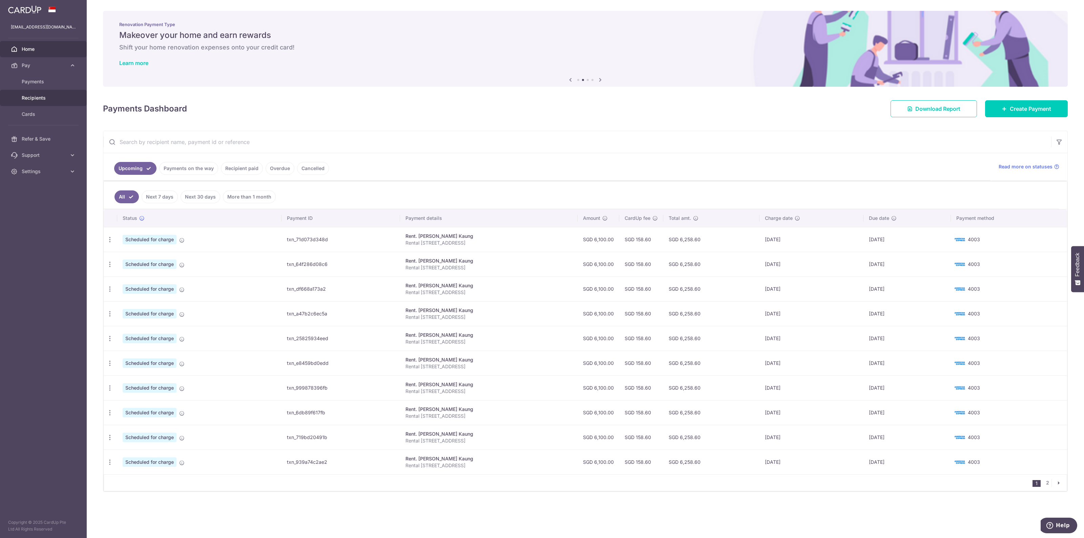
click at [46, 96] on span "Recipients" at bounding box center [44, 98] width 45 height 7
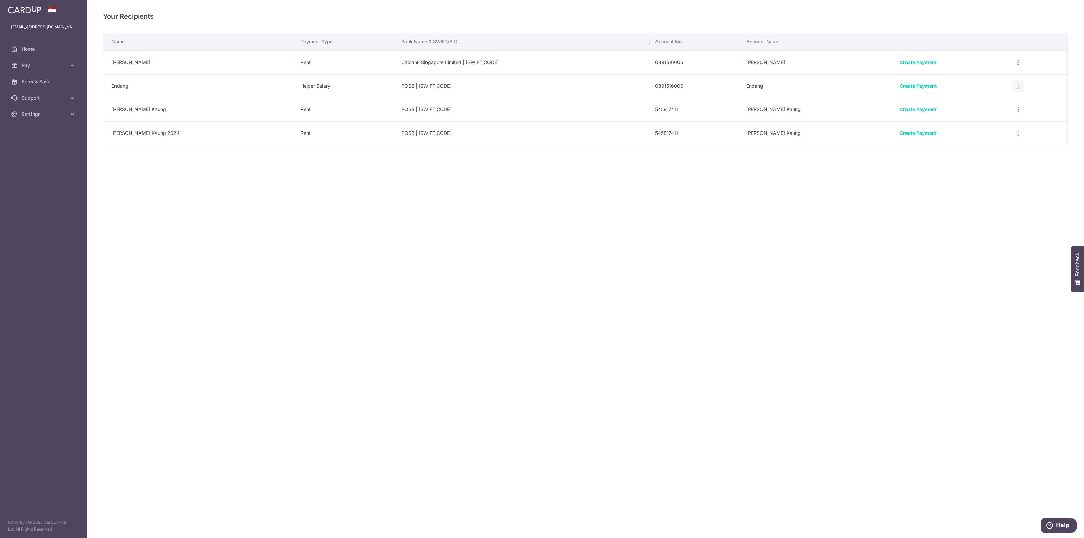
click at [1015, 86] on icon "button" at bounding box center [1018, 86] width 7 height 7
click at [988, 103] on span "View/Edit" at bounding box center [996, 105] width 46 height 8
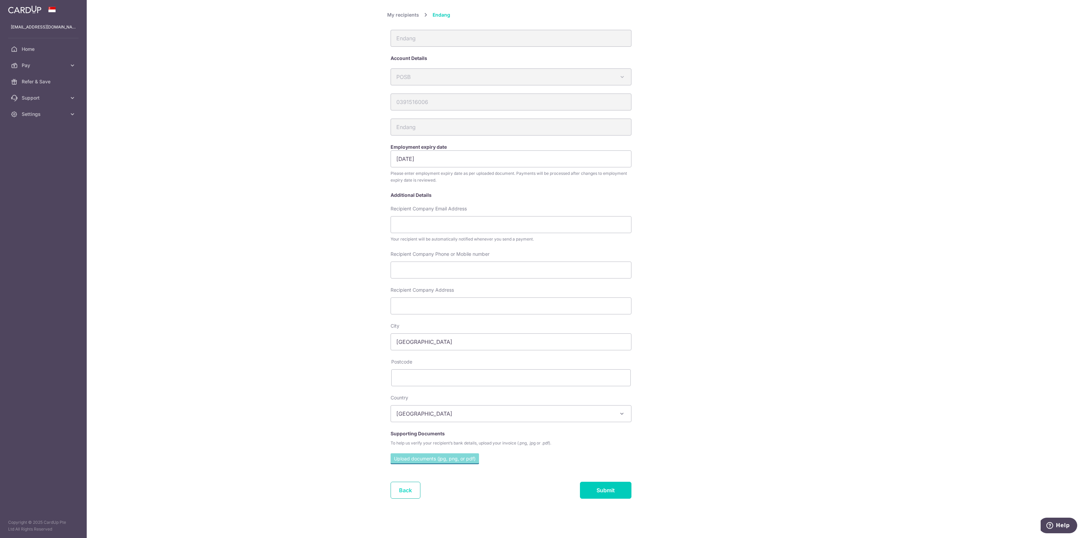
click at [406, 484] on link "Back" at bounding box center [406, 490] width 30 height 17
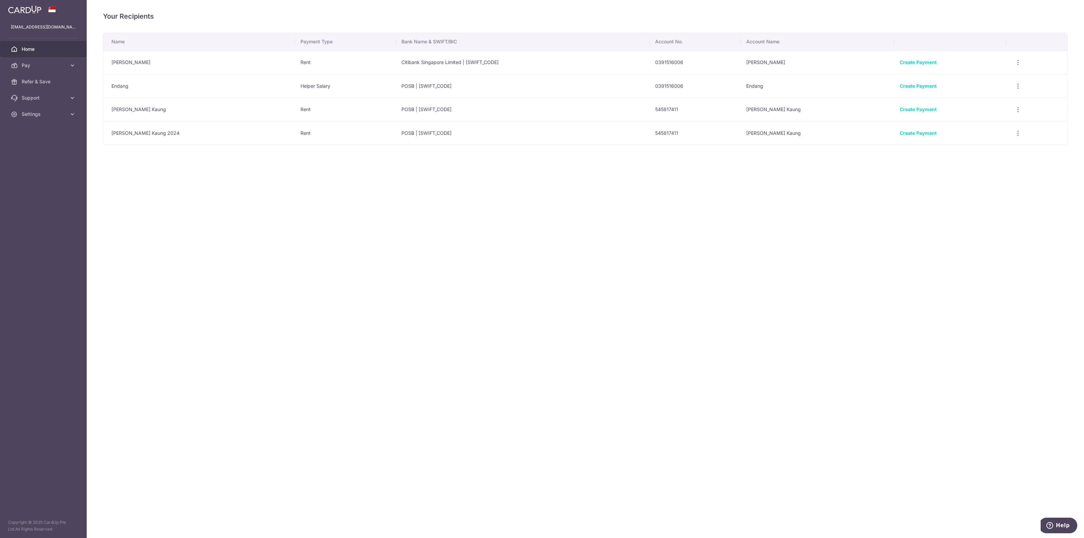
click at [33, 48] on span "Home" at bounding box center [44, 49] width 45 height 7
